Goal: Task Accomplishment & Management: Manage account settings

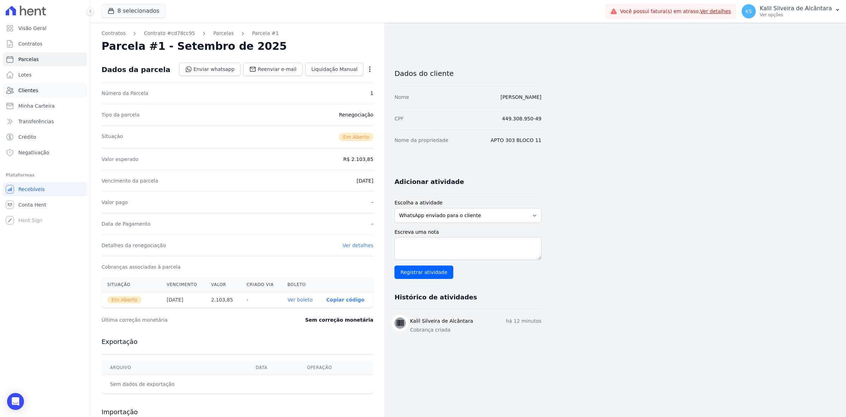
click at [38, 85] on link "Clientes" at bounding box center [45, 90] width 84 height 14
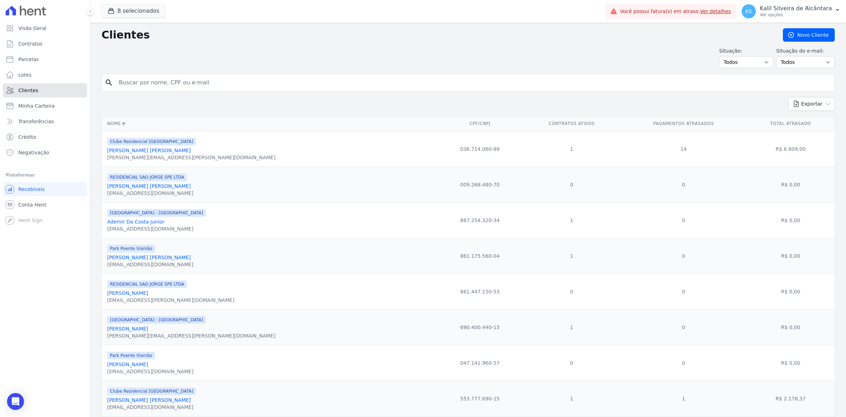
click at [60, 85] on link "Clientes" at bounding box center [45, 90] width 84 height 14
click at [183, 78] on input "search" at bounding box center [473, 82] width 717 height 14
type input "[PERSON_NAME]"
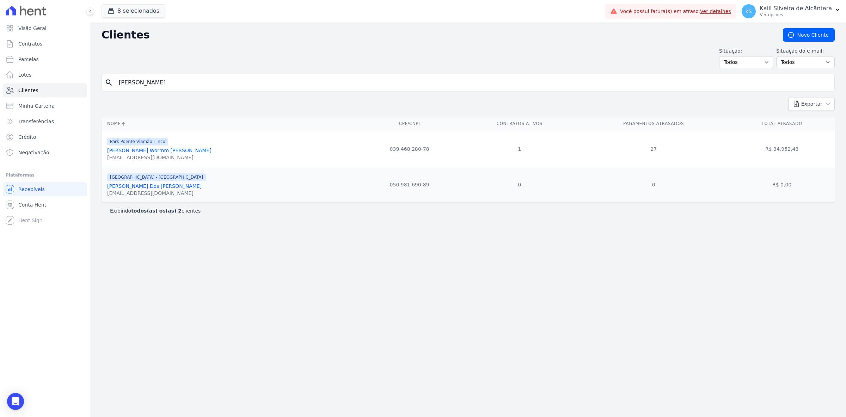
click at [163, 147] on link "[PERSON_NAME] Wormm [PERSON_NAME]" at bounding box center [159, 150] width 104 height 6
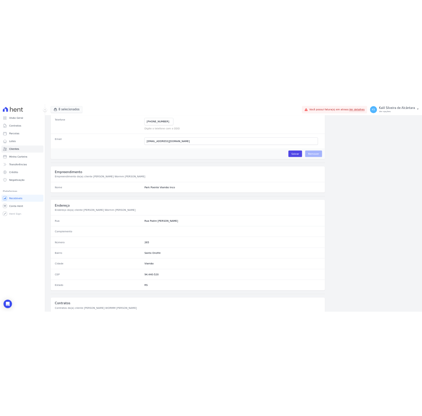
scroll to position [245, 0]
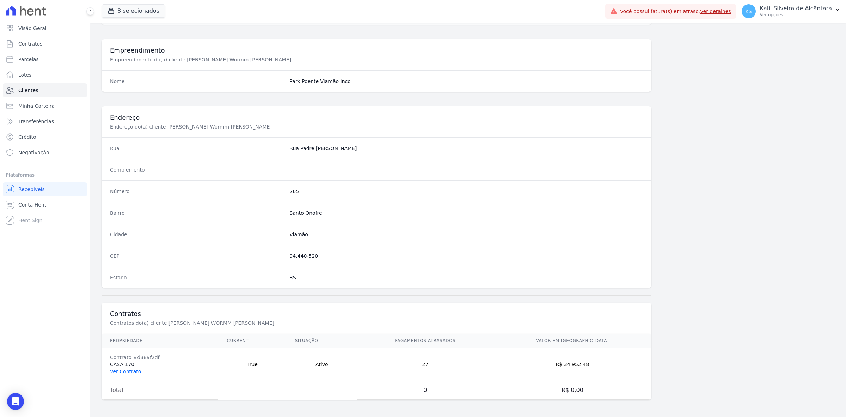
click at [134, 372] on link "Ver Contrato" at bounding box center [125, 371] width 31 height 6
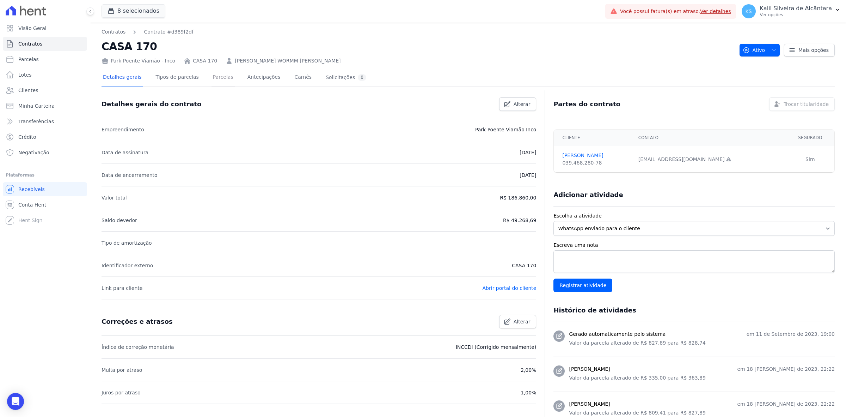
click at [212, 76] on link "Parcelas" at bounding box center [223, 77] width 23 height 19
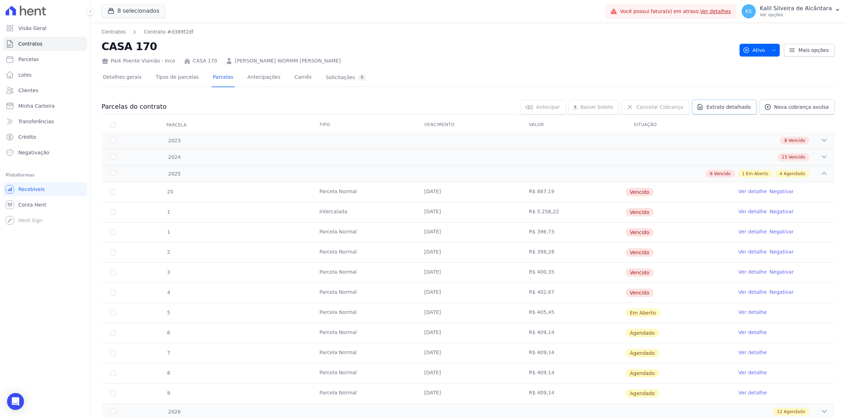
click at [709, 110] on link "Extrato detalhado" at bounding box center [724, 106] width 65 height 15
click at [815, 108] on span "Exportar PDF" at bounding box center [823, 107] width 37 height 7
click at [818, 118] on span "Exportar XLSX" at bounding box center [822, 118] width 41 height 7
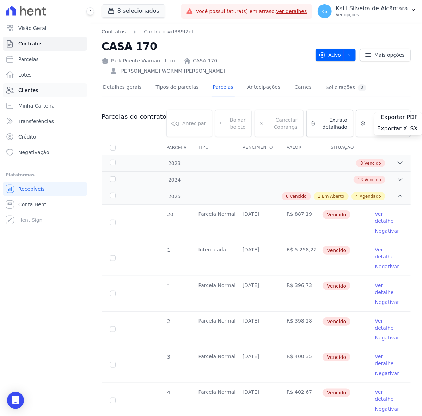
click at [43, 85] on link "Clientes" at bounding box center [45, 90] width 84 height 14
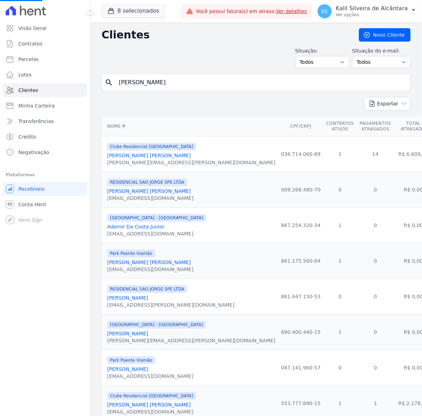
click at [192, 89] on input "[PERSON_NAME]" at bounding box center [261, 82] width 293 height 14
click at [191, 88] on input "[PERSON_NAME]" at bounding box center [261, 82] width 293 height 14
type input "[PERSON_NAME] br"
type input "[PERSON_NAME]"
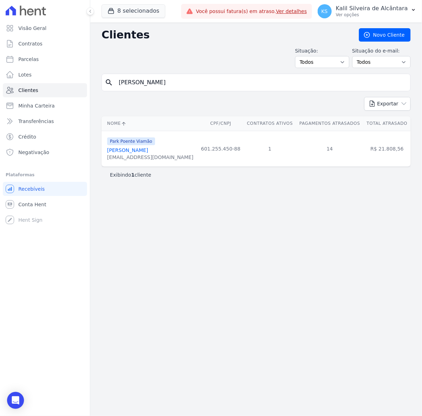
click at [132, 156] on div "[EMAIL_ADDRESS][DOMAIN_NAME]" at bounding box center [150, 157] width 86 height 7
click at [132, 153] on link "[PERSON_NAME]" at bounding box center [127, 150] width 41 height 6
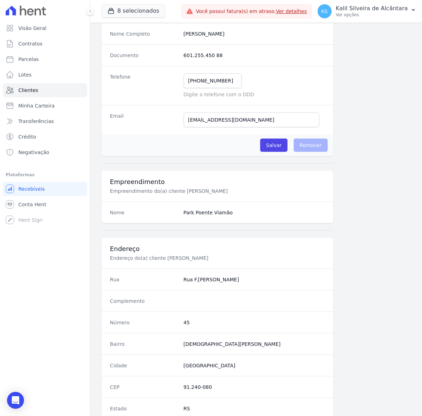
scroll to position [251, 0]
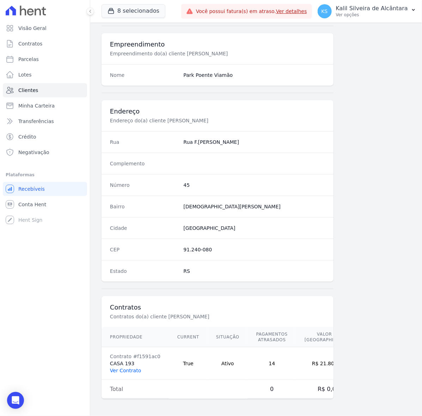
click at [120, 373] on link "Ver Contrato" at bounding box center [125, 371] width 31 height 6
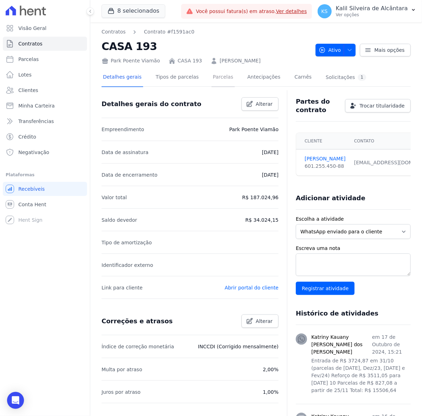
click at [212, 78] on link "Parcelas" at bounding box center [223, 77] width 23 height 19
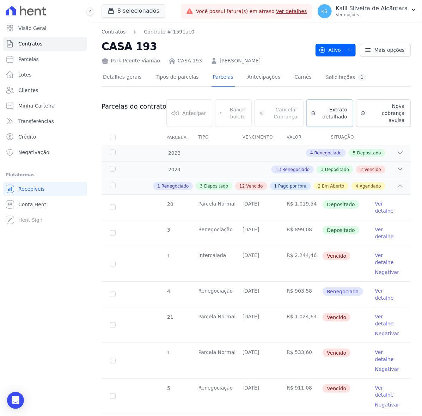
click at [324, 110] on span "Extrato detalhado" at bounding box center [332, 113] width 29 height 14
drag, startPoint x: 382, startPoint y: 109, endPoint x: 385, endPoint y: 113, distance: 5.5
click at [382, 109] on span "Exportar PDF" at bounding box center [399, 107] width 37 height 7
click at [395, 117] on span "Exportar XLSX" at bounding box center [397, 118] width 41 height 7
click at [59, 88] on link "Clientes" at bounding box center [45, 90] width 84 height 14
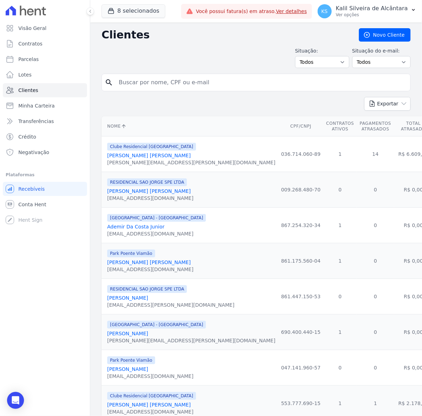
click at [158, 80] on input "search" at bounding box center [261, 82] width 293 height 14
type input "[PERSON_NAME]"
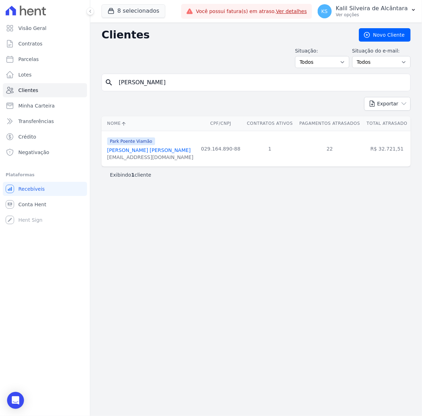
click at [143, 153] on link "[PERSON_NAME] [PERSON_NAME]" at bounding box center [149, 150] width 84 height 6
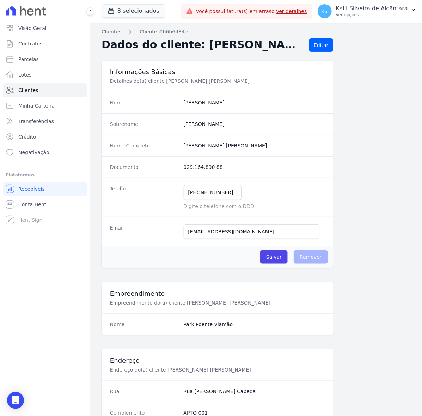
scroll to position [251, 0]
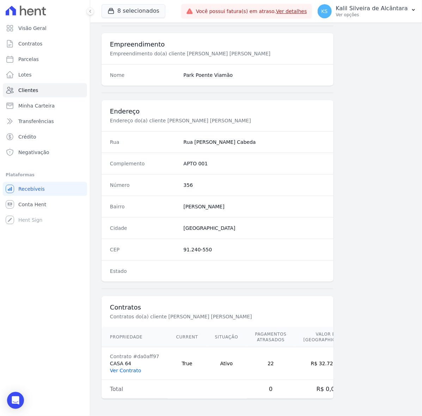
click at [132, 370] on link "Ver Contrato" at bounding box center [125, 371] width 31 height 6
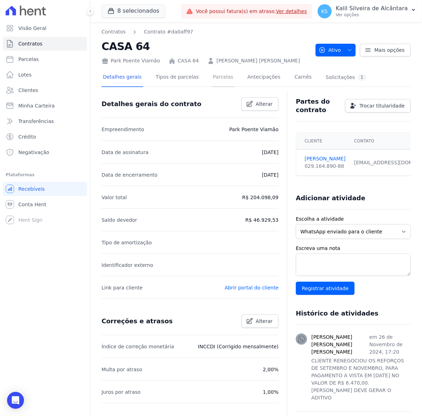
click at [220, 75] on link "Parcelas" at bounding box center [223, 77] width 23 height 19
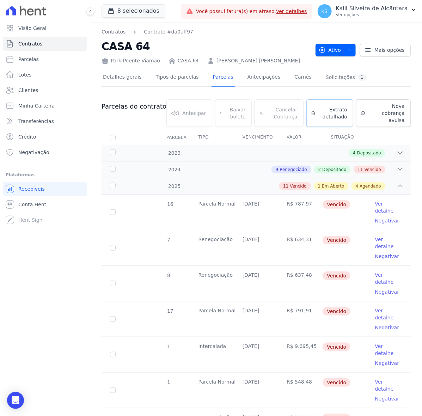
click at [321, 106] on span "Extrato detalhado" at bounding box center [332, 113] width 29 height 14
drag, startPoint x: 380, startPoint y: 108, endPoint x: 387, endPoint y: 114, distance: 8.7
click at [381, 108] on span "Exportar PDF" at bounding box center [399, 107] width 37 height 7
click at [392, 117] on span "Exportar XLSX" at bounding box center [397, 118] width 41 height 7
click at [59, 87] on link "Clientes" at bounding box center [45, 90] width 84 height 14
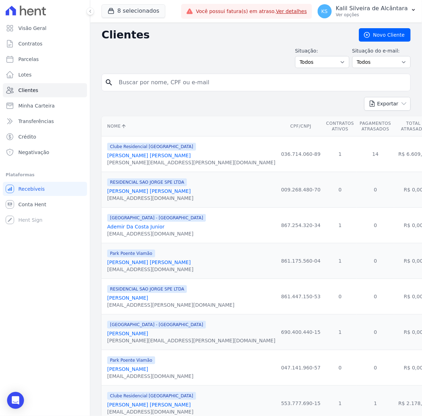
click at [170, 79] on input "search" at bounding box center [261, 82] width 293 height 14
type input "[PERSON_NAME]"
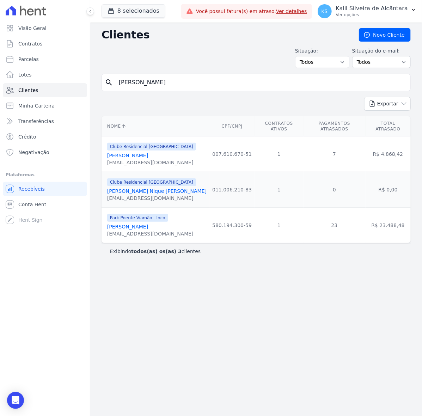
click at [142, 224] on link "[PERSON_NAME]" at bounding box center [127, 227] width 41 height 6
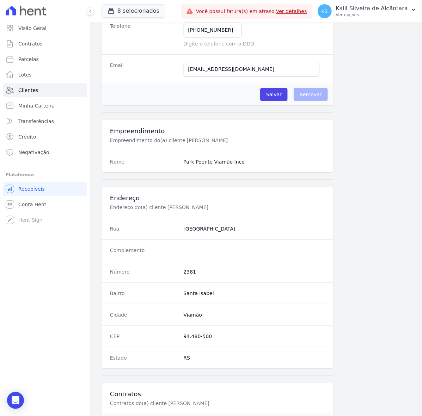
scroll to position [251, 0]
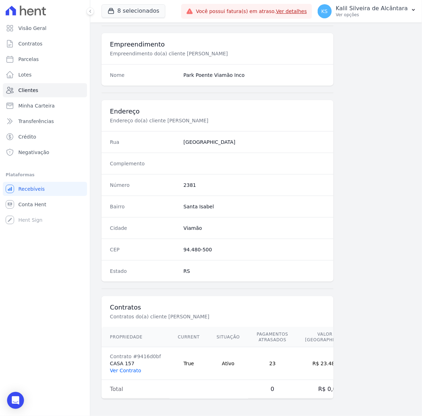
click at [126, 371] on link "Ver Contrato" at bounding box center [125, 371] width 31 height 6
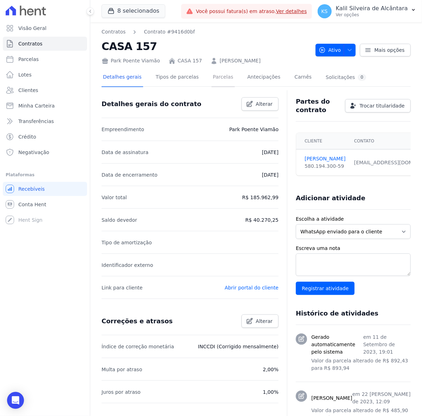
click at [213, 76] on link "Parcelas" at bounding box center [223, 77] width 23 height 19
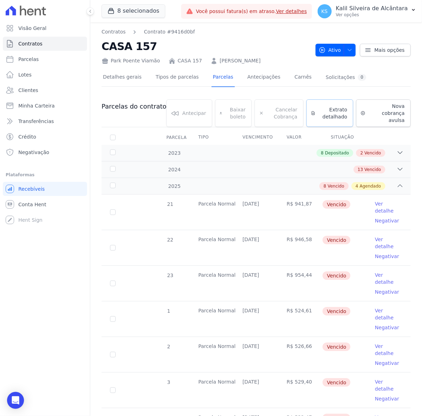
click at [320, 110] on span "Extrato detalhado" at bounding box center [332, 113] width 29 height 14
click at [390, 107] on span "Exportar PDF" at bounding box center [399, 107] width 37 height 7
click at [399, 119] on span "Exportar XLSX" at bounding box center [397, 118] width 41 height 7
click at [31, 89] on span "Clientes" at bounding box center [28, 90] width 20 height 7
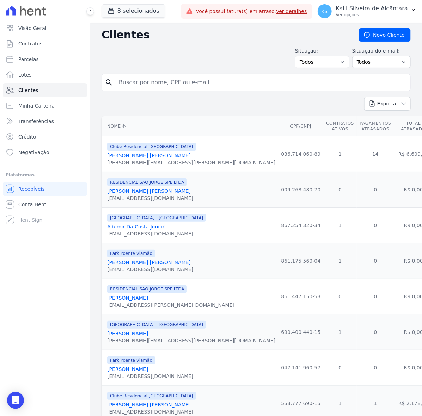
click at [149, 85] on input "search" at bounding box center [261, 82] width 293 height 14
type input "jonatan"
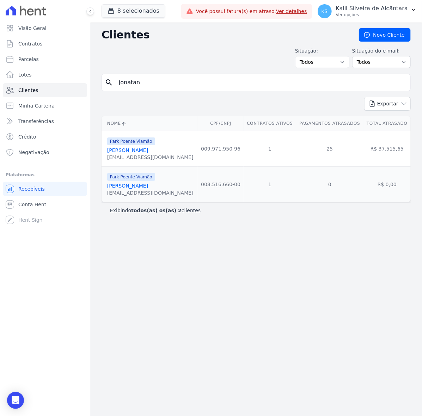
click at [144, 151] on link "[PERSON_NAME]" at bounding box center [127, 150] width 41 height 6
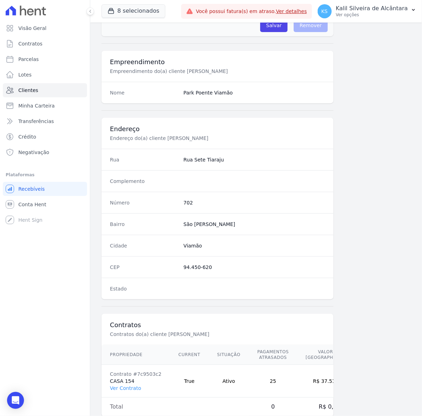
scroll to position [251, 0]
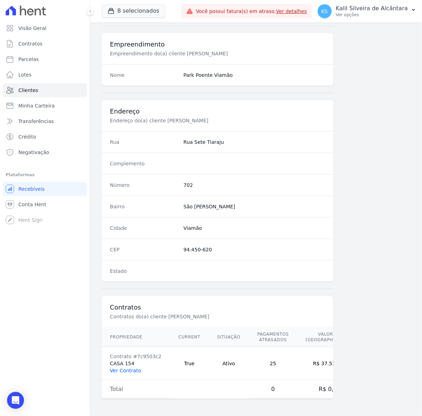
click at [136, 368] on link "Ver Contrato" at bounding box center [125, 371] width 31 height 6
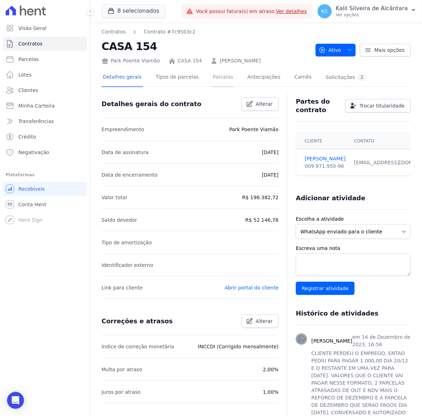
click at [212, 77] on link "Parcelas" at bounding box center [223, 77] width 23 height 19
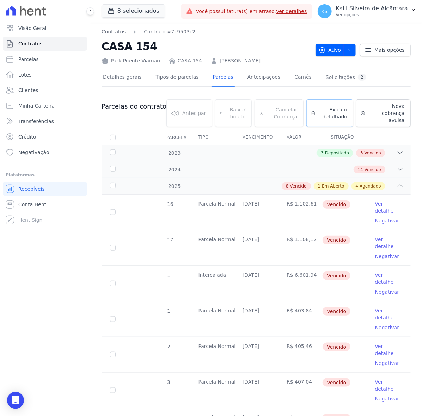
click at [338, 110] on span "Extrato detalhado" at bounding box center [332, 113] width 29 height 14
click at [388, 104] on span "Exportar PDF" at bounding box center [399, 107] width 37 height 7
click at [390, 119] on span "Exportar XLSX" at bounding box center [397, 118] width 41 height 7
click at [372, 84] on div "Detalhes gerais Tipos de parcelas [GEOGRAPHIC_DATA] Antecipações [PERSON_NAME] …" at bounding box center [256, 78] width 309 height 18
click at [49, 91] on link "Clientes" at bounding box center [45, 90] width 84 height 14
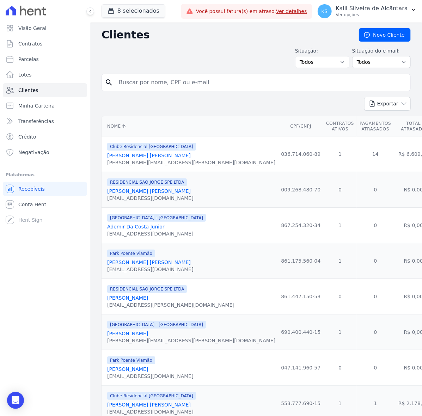
click at [217, 86] on input "search" at bounding box center [261, 82] width 293 height 14
type input "[PERSON_NAME]"
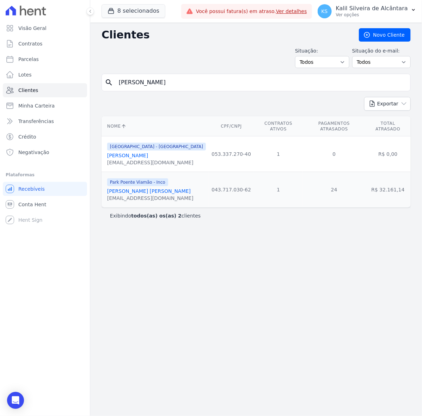
click at [157, 188] on link "[PERSON_NAME] [PERSON_NAME]" at bounding box center [149, 191] width 84 height 6
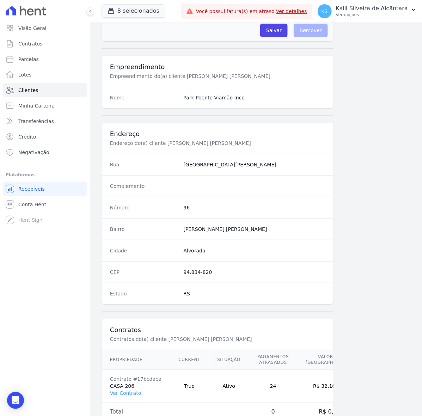
scroll to position [251, 0]
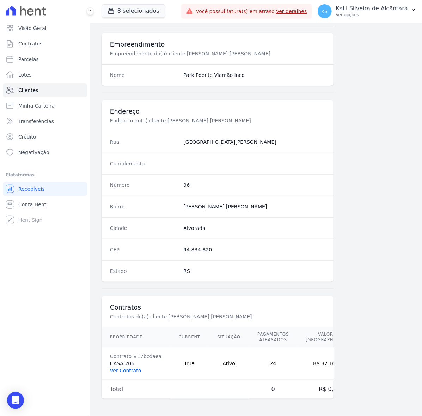
click at [123, 373] on link "Ver Contrato" at bounding box center [125, 371] width 31 height 6
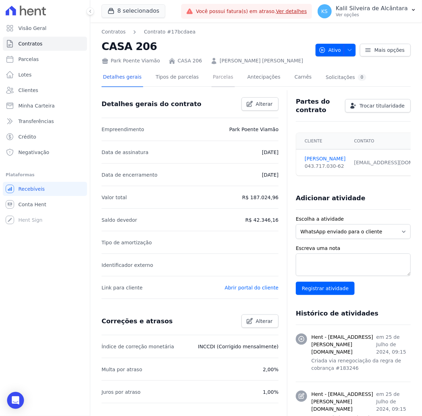
click at [215, 81] on link "Parcelas" at bounding box center [223, 77] width 23 height 19
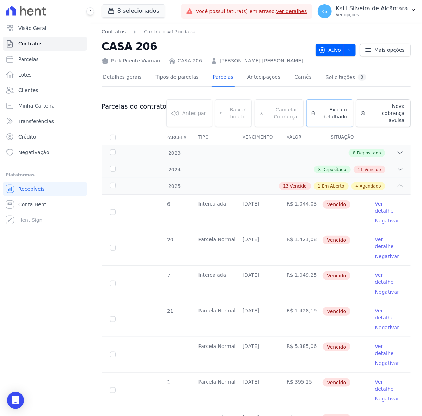
click at [325, 108] on span "Extrato detalhado" at bounding box center [332, 113] width 29 height 14
click at [392, 104] on span "Exportar PDF" at bounding box center [399, 107] width 37 height 7
click at [390, 119] on span "Exportar XLSX" at bounding box center [397, 118] width 41 height 7
click at [43, 88] on link "Clientes" at bounding box center [45, 90] width 84 height 14
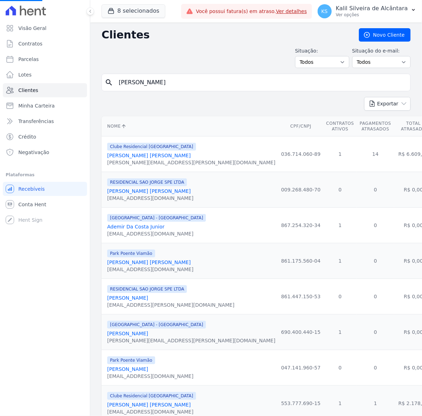
click at [185, 85] on input "[PERSON_NAME]" at bounding box center [261, 82] width 293 height 14
click at [185, 83] on input "search" at bounding box center [261, 82] width 293 height 14
type input "[PERSON_NAME]"
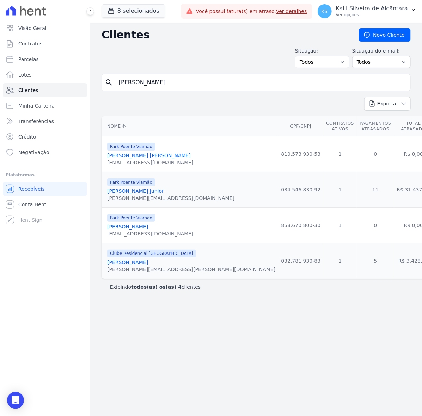
click at [164, 188] on link "[PERSON_NAME] Junior" at bounding box center [135, 191] width 57 height 6
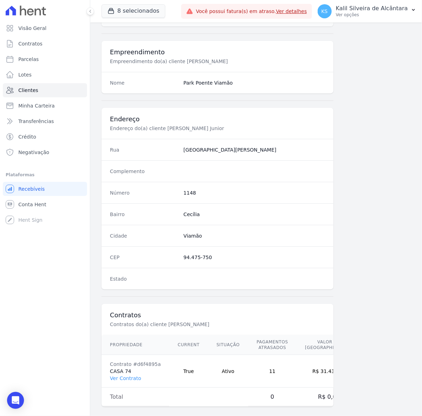
scroll to position [251, 0]
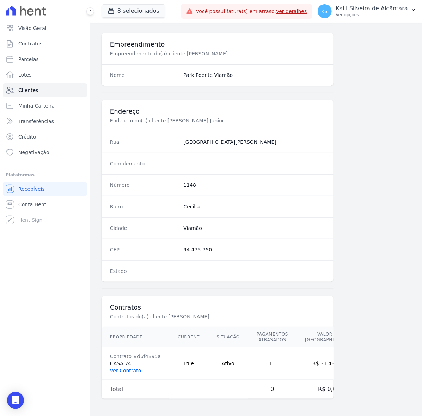
click at [130, 371] on link "Ver Contrato" at bounding box center [125, 371] width 31 height 6
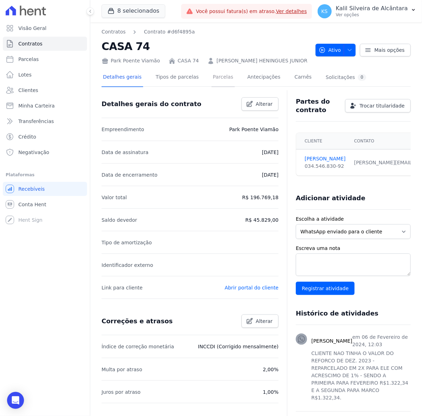
click at [219, 87] on link "Parcelas" at bounding box center [223, 77] width 23 height 19
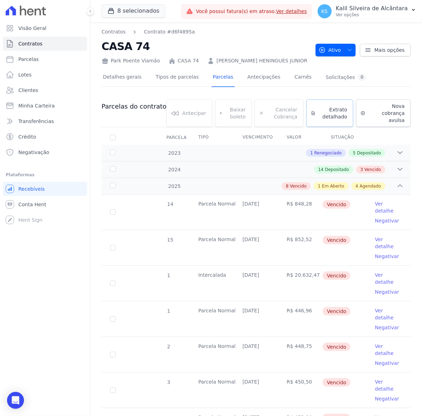
click at [332, 120] on span "Extrato detalhado" at bounding box center [332, 113] width 29 height 14
click at [389, 111] on span "Exportar PDF" at bounding box center [399, 107] width 37 height 7
click at [391, 122] on span "Exportar XLSX" at bounding box center [397, 118] width 41 height 7
click at [244, 65] on div "Park Poente Viamão CASA 74 [PERSON_NAME]" at bounding box center [206, 59] width 208 height 10
click at [39, 90] on link "Clientes" at bounding box center [45, 90] width 84 height 14
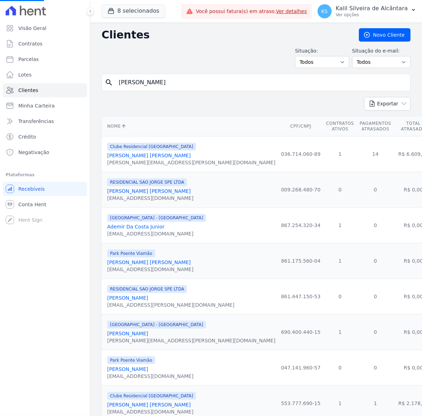
click at [179, 80] on input "[PERSON_NAME]" at bounding box center [261, 82] width 293 height 14
click at [177, 80] on input "search" at bounding box center [261, 82] width 293 height 14
type input "[PERSON_NAME]"
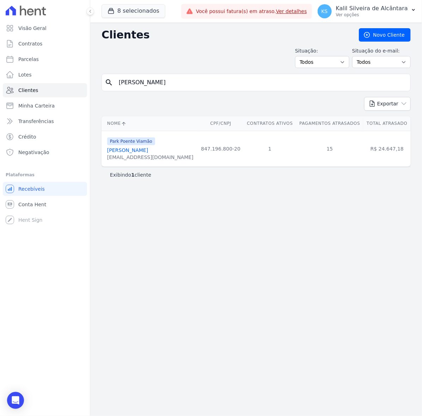
click at [146, 152] on link "[PERSON_NAME]" at bounding box center [127, 150] width 41 height 6
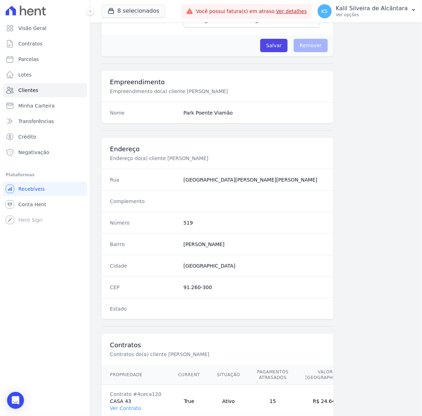
scroll to position [251, 0]
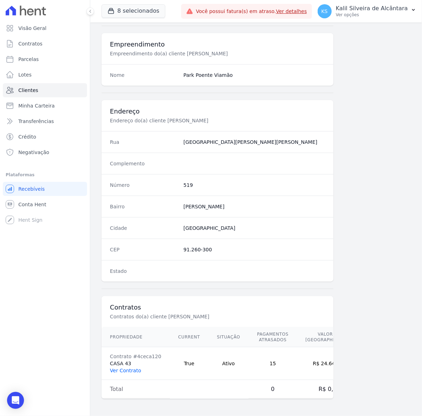
click at [133, 369] on link "Ver Contrato" at bounding box center [125, 371] width 31 height 6
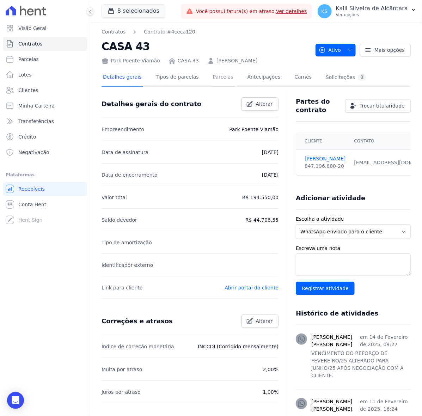
click at [212, 79] on link "Parcelas" at bounding box center [223, 77] width 23 height 19
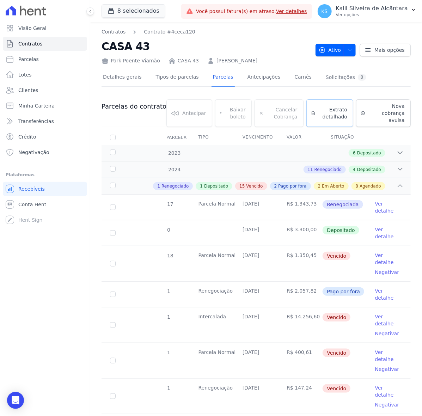
click at [320, 112] on span "Extrato detalhado" at bounding box center [332, 113] width 29 height 14
click at [387, 110] on span "Exportar PDF" at bounding box center [399, 107] width 37 height 7
click at [391, 117] on span "Exportar XLSX" at bounding box center [397, 118] width 41 height 7
click at [47, 87] on link "Clientes" at bounding box center [45, 90] width 84 height 14
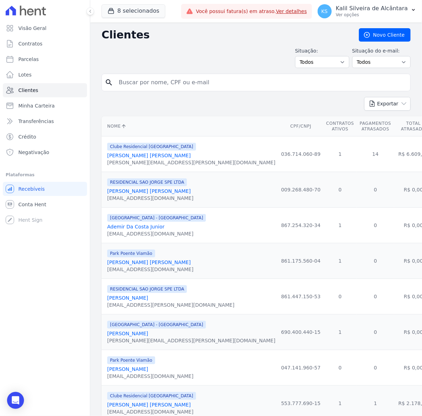
click at [174, 80] on input "search" at bounding box center [261, 82] width 293 height 14
click at [203, 80] on input "search" at bounding box center [261, 82] width 293 height 14
type input "nilciane"
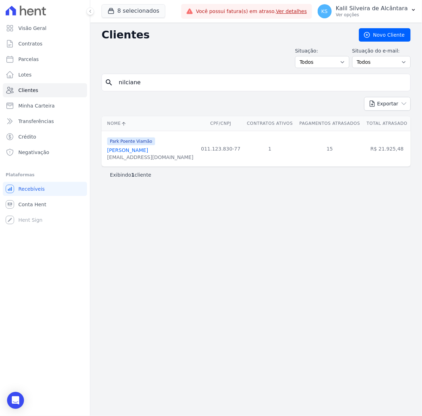
click at [138, 153] on link "[PERSON_NAME]" at bounding box center [127, 150] width 41 height 6
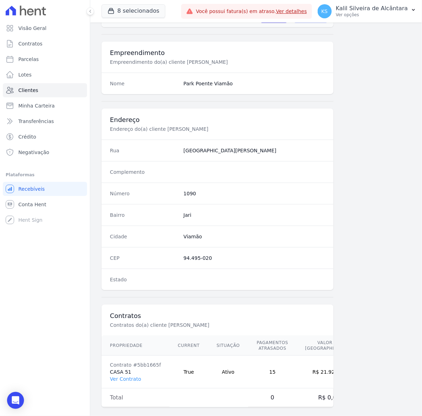
scroll to position [251, 0]
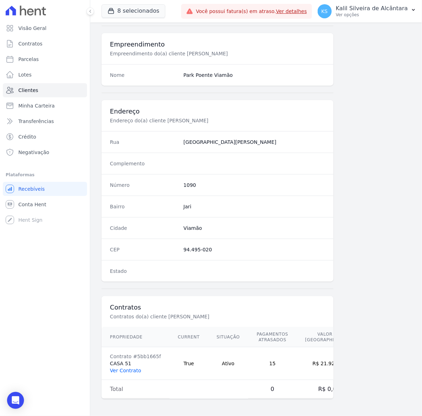
click at [133, 371] on link "Ver Contrato" at bounding box center [125, 371] width 31 height 6
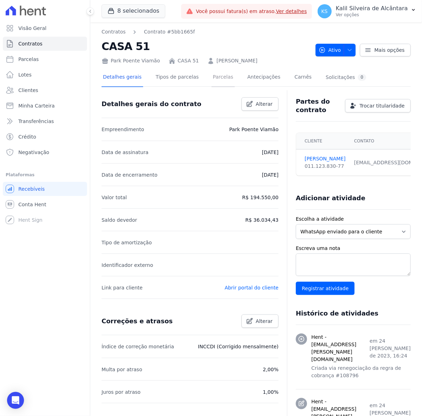
click at [212, 80] on link "Parcelas" at bounding box center [223, 77] width 23 height 19
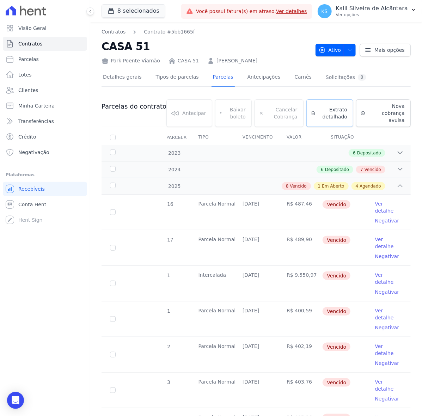
click at [327, 106] on span "Extrato detalhado" at bounding box center [332, 113] width 29 height 14
click at [381, 106] on span "Exportar PDF" at bounding box center [399, 107] width 37 height 7
click at [397, 117] on span "Exportar XLSX" at bounding box center [397, 118] width 41 height 7
click at [47, 90] on link "Clientes" at bounding box center [45, 90] width 84 height 14
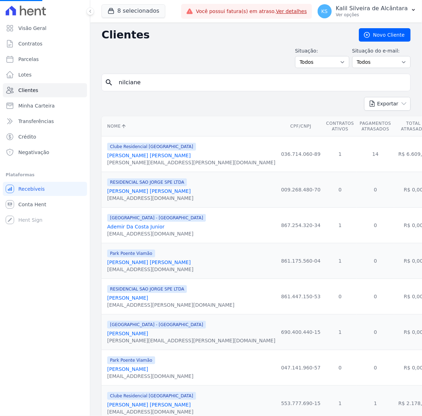
click at [207, 83] on input "nilciane" at bounding box center [261, 82] width 293 height 14
type input "[PERSON_NAME]"
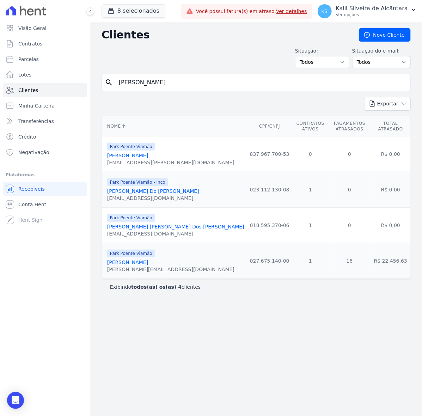
click at [145, 260] on link "[PERSON_NAME]" at bounding box center [127, 263] width 41 height 6
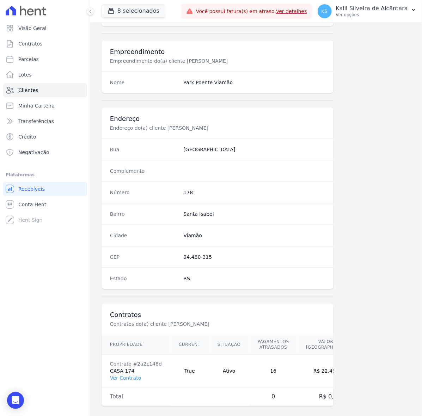
scroll to position [251, 0]
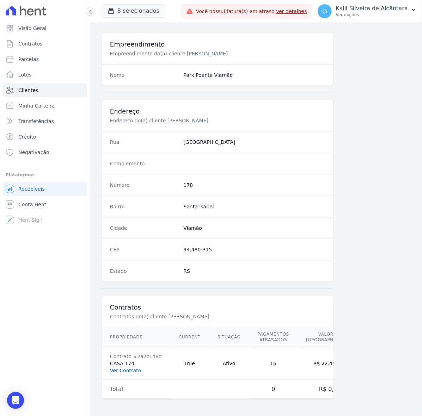
click at [129, 369] on link "Ver Contrato" at bounding box center [125, 371] width 31 height 6
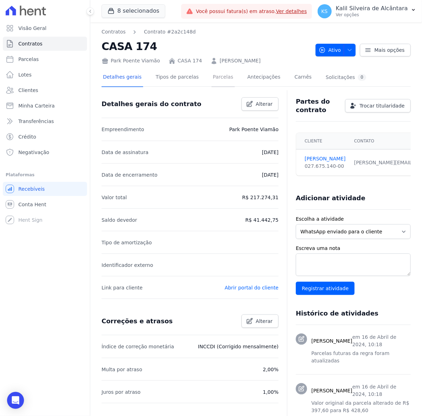
click at [212, 77] on link "Parcelas" at bounding box center [223, 77] width 23 height 19
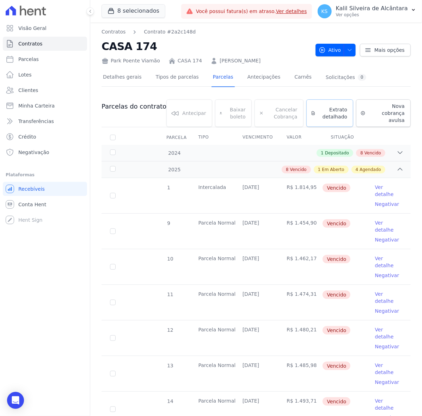
click at [310, 108] on link "Extrato detalhado" at bounding box center [329, 113] width 47 height 28
click at [396, 109] on span "Exportar PDF" at bounding box center [399, 107] width 37 height 7
click at [394, 120] on span "Exportar XLSX" at bounding box center [397, 118] width 41 height 7
click at [57, 90] on link "Clientes" at bounding box center [45, 90] width 84 height 14
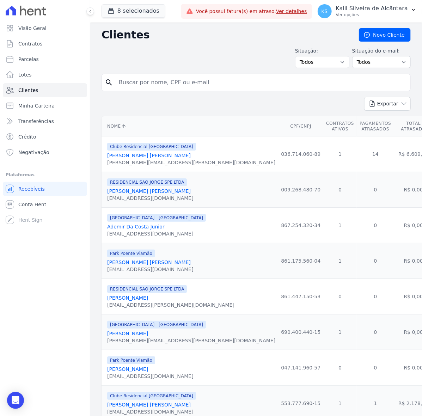
click at [203, 86] on input "search" at bounding box center [261, 82] width 293 height 14
type input "[PERSON_NAME]"
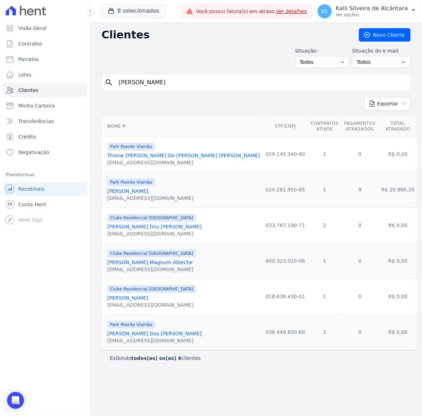
click at [141, 188] on link "[PERSON_NAME]" at bounding box center [127, 191] width 41 height 6
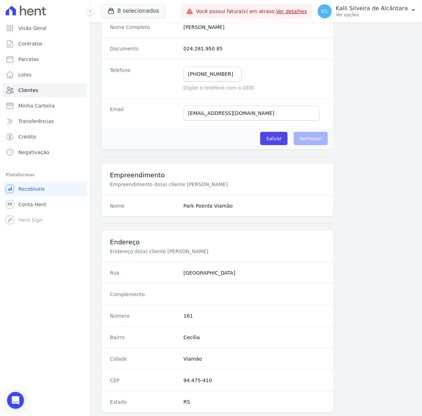
scroll to position [251, 0]
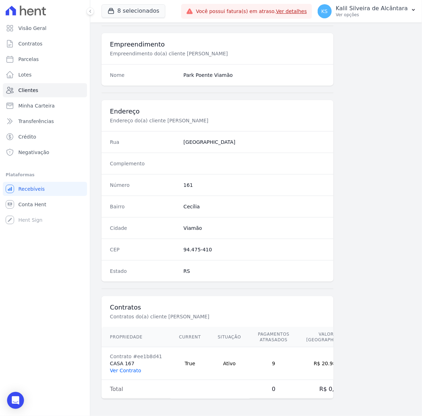
click at [126, 373] on link "Ver Contrato" at bounding box center [125, 371] width 31 height 6
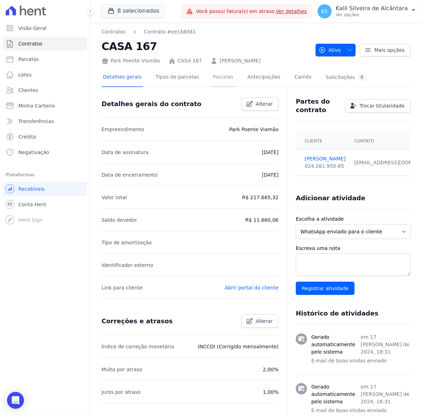
click at [219, 71] on link "Parcelas" at bounding box center [223, 77] width 23 height 19
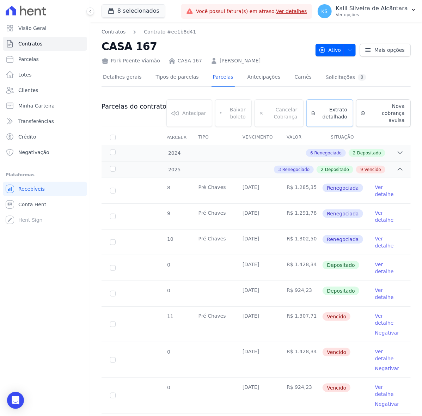
click at [332, 108] on span "Extrato detalhado" at bounding box center [332, 113] width 29 height 14
click at [384, 105] on span "Exportar PDF" at bounding box center [399, 107] width 37 height 7
click at [397, 120] on span "Exportar XLSX" at bounding box center [397, 118] width 41 height 7
